Goal: Task Accomplishment & Management: Use online tool/utility

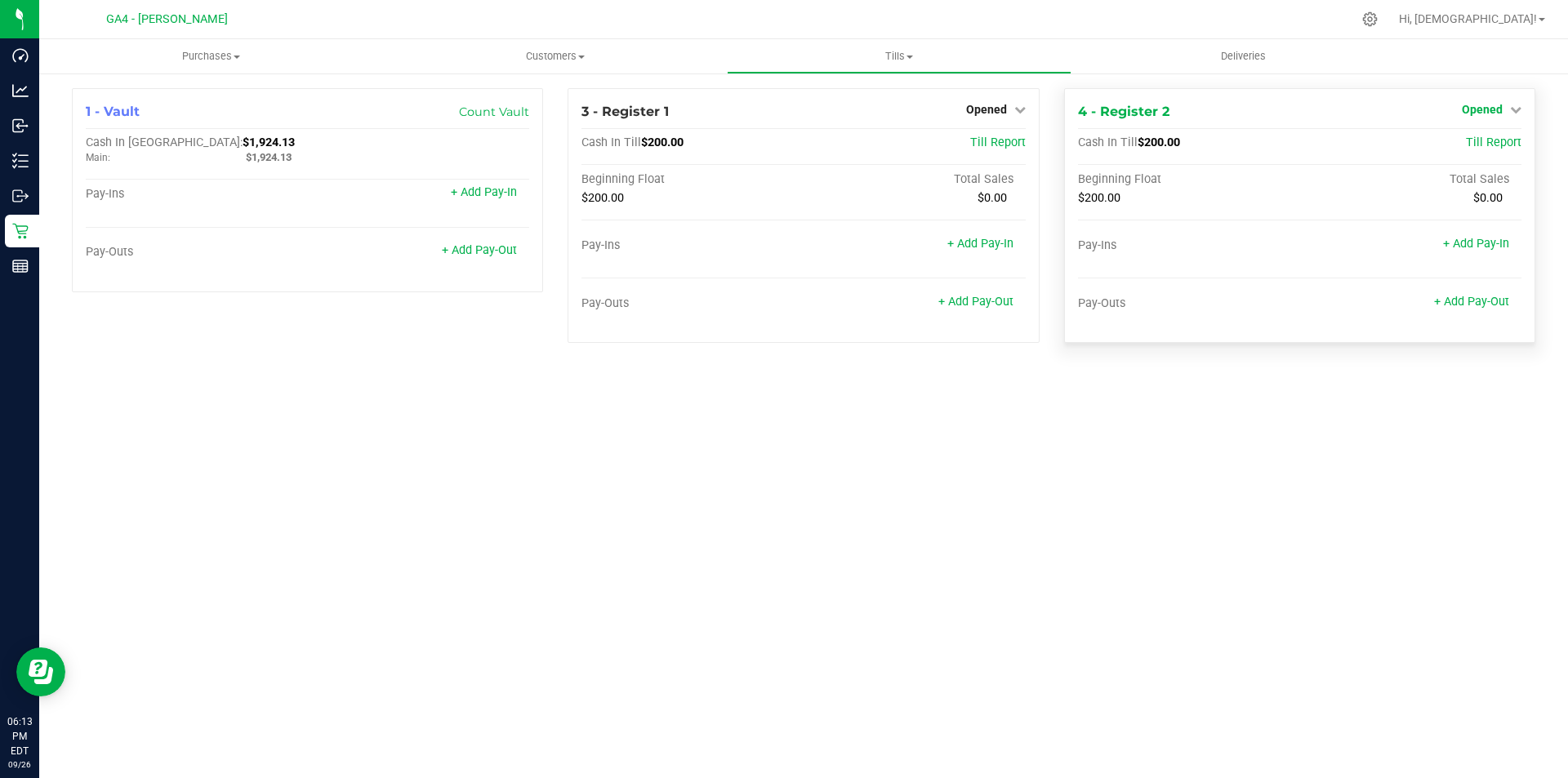
click at [1495, 112] on span "Opened" at bounding box center [1481, 110] width 40 height 13
click at [1475, 144] on link "Close Till" at bounding box center [1483, 144] width 44 height 13
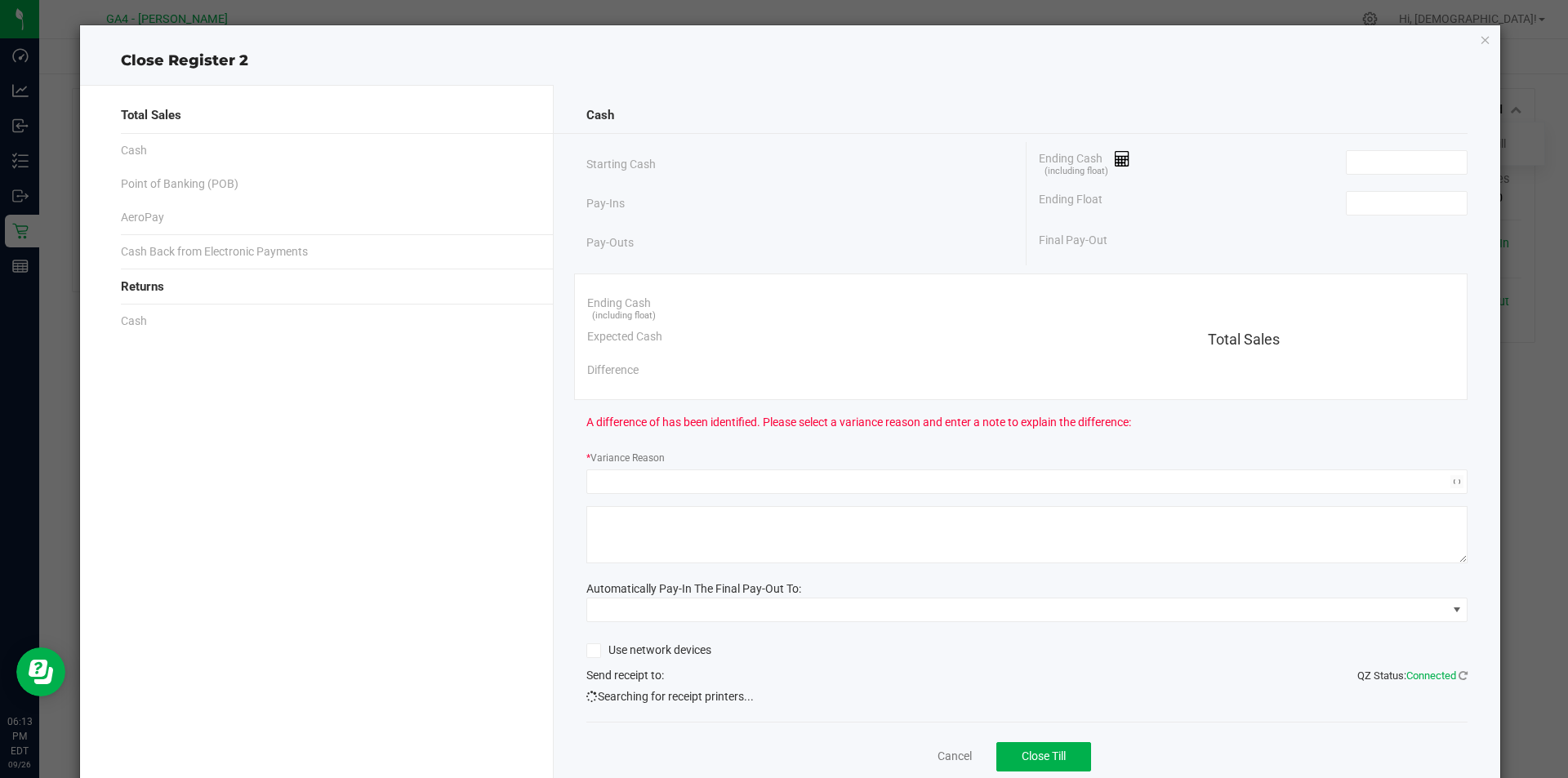
click at [1405, 142] on div "Ending Cash (including float)" at bounding box center [1253, 162] width 429 height 40
click at [1397, 176] on div "Ending Cash (including float)" at bounding box center [1253, 162] width 429 height 40
click at [1392, 167] on input at bounding box center [1406, 163] width 120 height 23
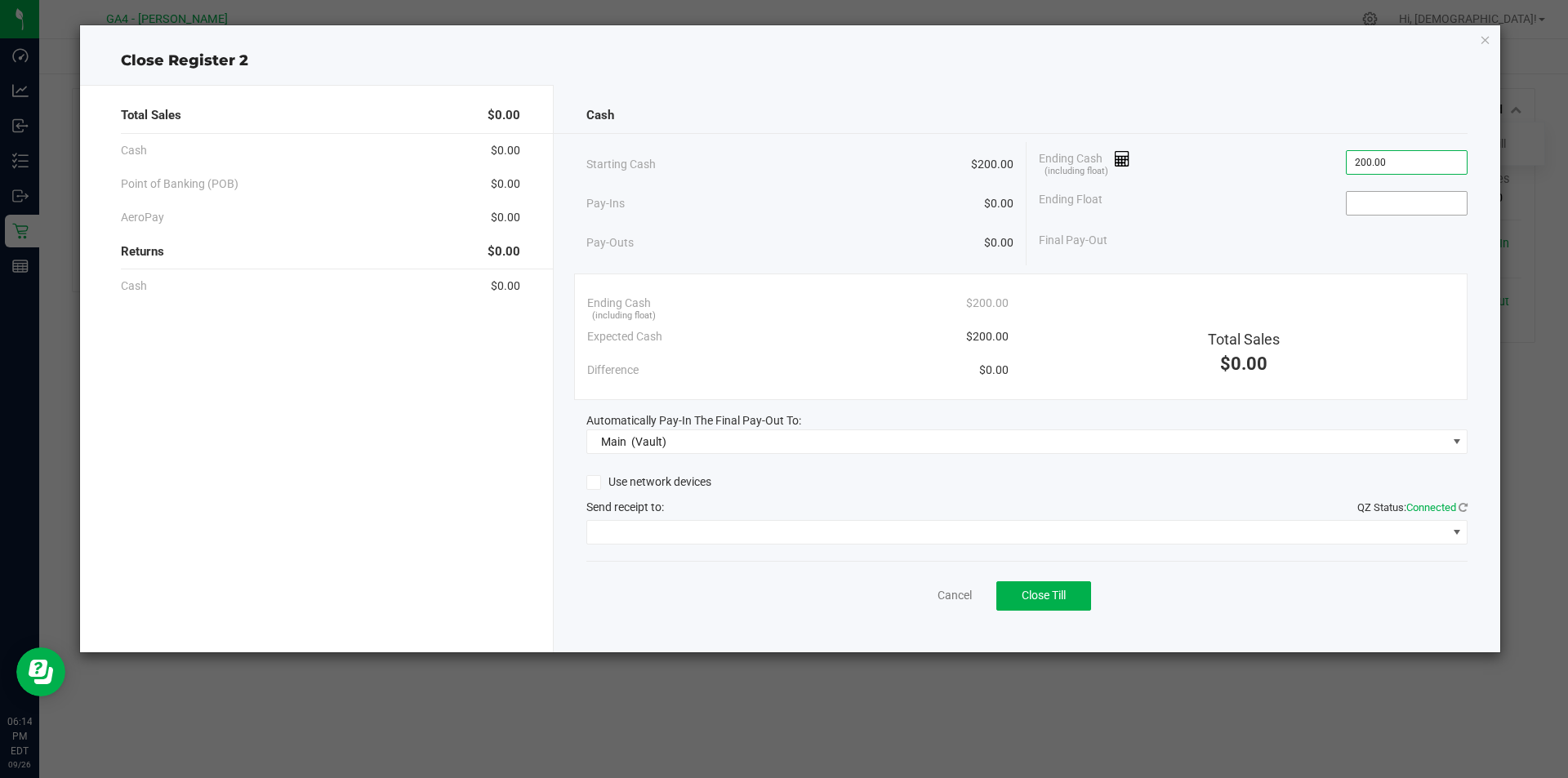
type input "$200.00"
click at [1390, 196] on input at bounding box center [1406, 204] width 120 height 23
type input "$200.00"
click at [1057, 588] on button "Close Till" at bounding box center [1043, 596] width 95 height 30
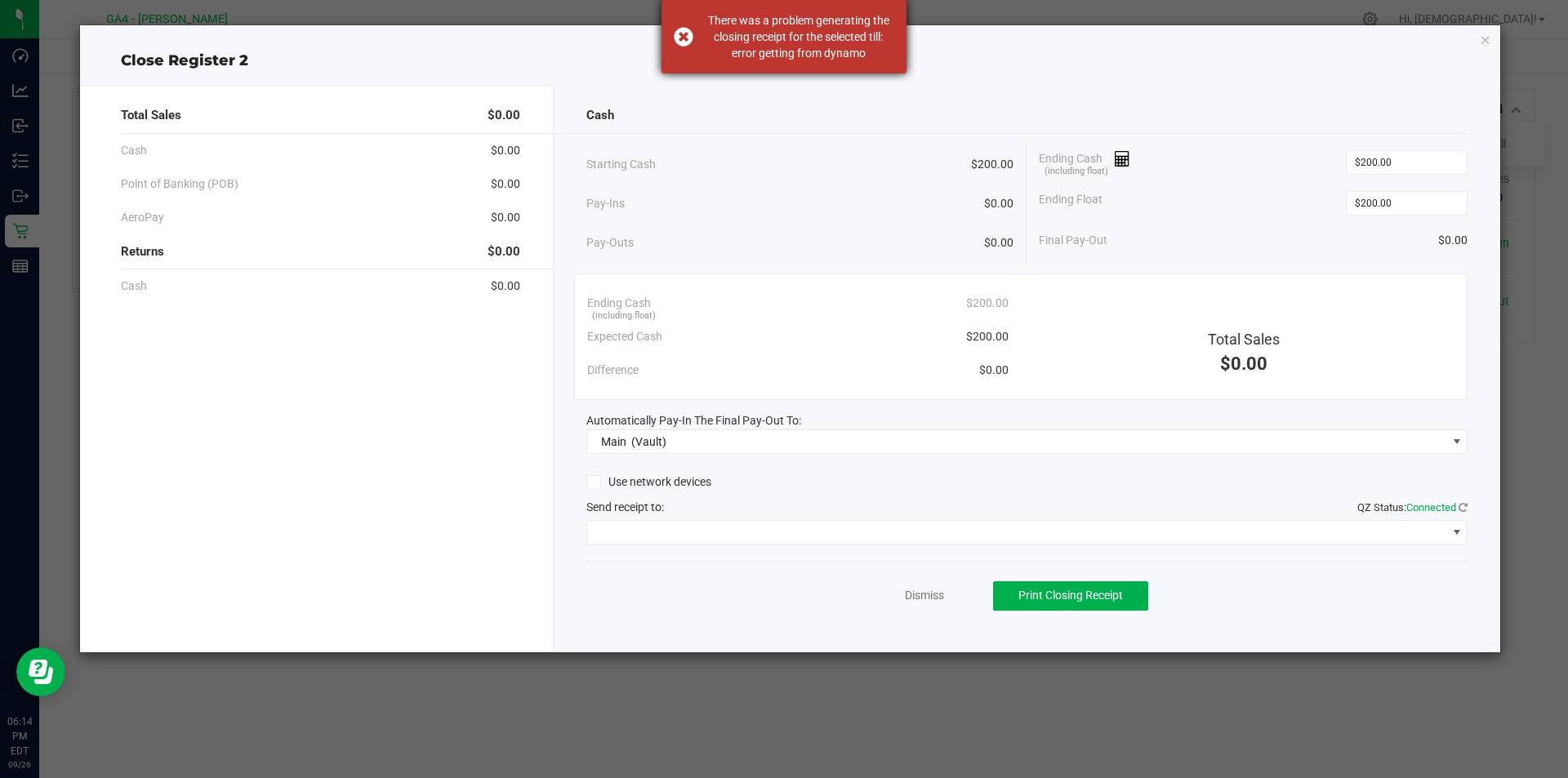
click at [774, 48] on div "There was a problem generating the closing receipt for the selected till: error…" at bounding box center [798, 36] width 192 height 49
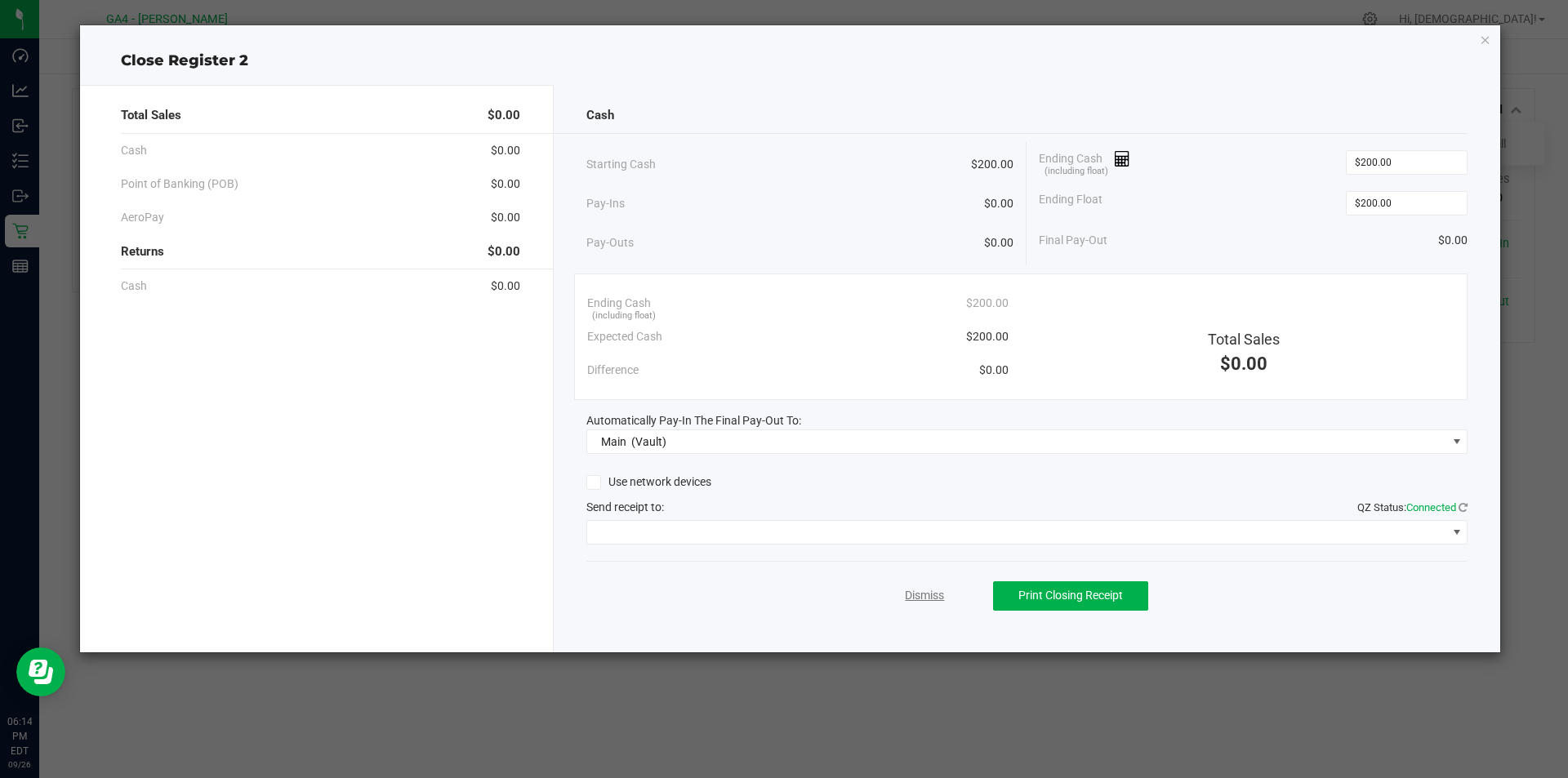
click at [919, 592] on link "Dismiss" at bounding box center [925, 596] width 40 height 17
